Goal: Complete application form: Complete application form

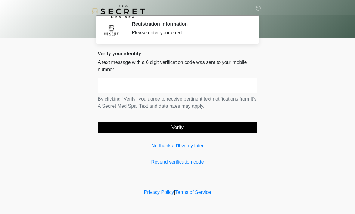
click at [156, 84] on input "text" at bounding box center [177, 85] width 159 height 15
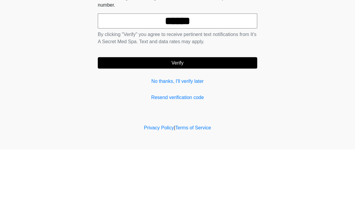
type input "******"
click at [194, 122] on button "Verify" at bounding box center [177, 127] width 159 height 11
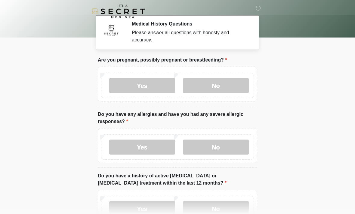
click at [224, 87] on label "No" at bounding box center [216, 85] width 66 height 15
click at [213, 149] on label "No" at bounding box center [216, 147] width 66 height 15
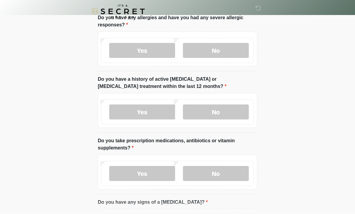
scroll to position [105, 0]
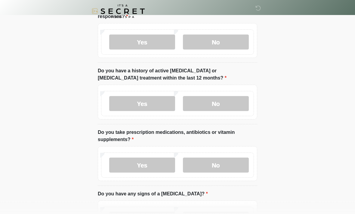
click at [218, 102] on label "No" at bounding box center [216, 103] width 66 height 15
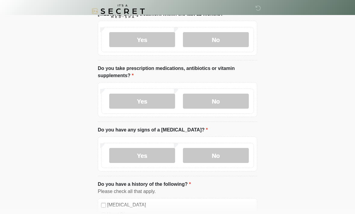
click at [225, 98] on label "No" at bounding box center [216, 101] width 66 height 15
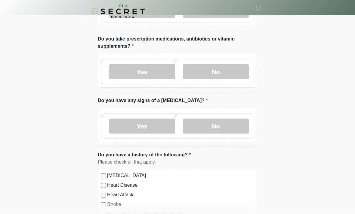
scroll to position [199, 0]
click at [225, 124] on label "No" at bounding box center [216, 125] width 66 height 15
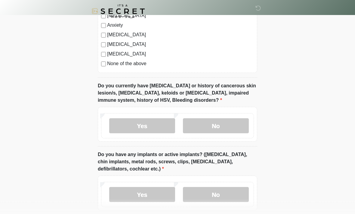
scroll to position [417, 0]
click at [217, 124] on label "No" at bounding box center [216, 125] width 66 height 15
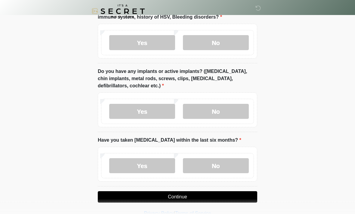
scroll to position [500, 0]
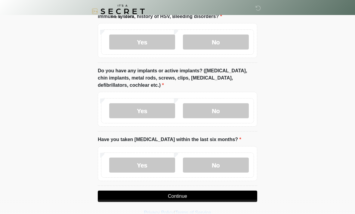
click at [222, 107] on label "No" at bounding box center [216, 110] width 66 height 15
click at [219, 166] on label "No" at bounding box center [216, 165] width 66 height 15
click at [185, 197] on button "Continue" at bounding box center [177, 196] width 159 height 11
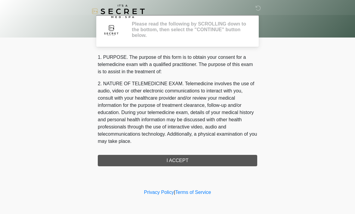
scroll to position [0, 0]
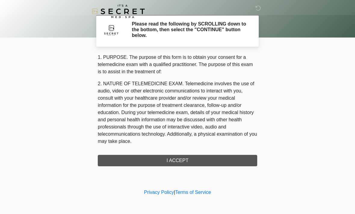
click at [187, 163] on div "1. PURPOSE. The purpose of this form is to obtain your consent for a telemedici…" at bounding box center [177, 110] width 159 height 113
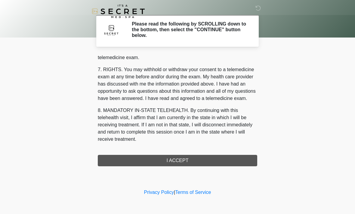
scroll to position [255, 0]
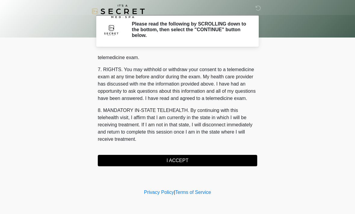
click at [182, 160] on button "I ACCEPT" at bounding box center [177, 160] width 159 height 11
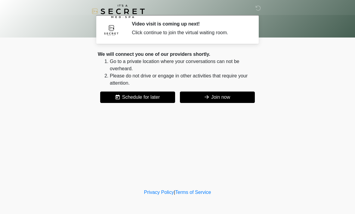
click at [230, 99] on button "Join now" at bounding box center [217, 97] width 75 height 11
